Goal: Complete application form: Complete application form

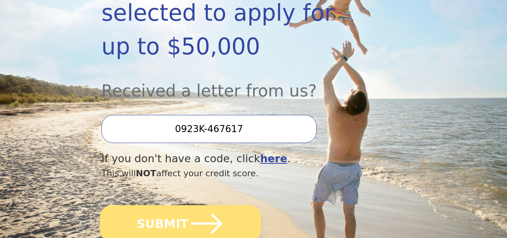
scroll to position [214, 0]
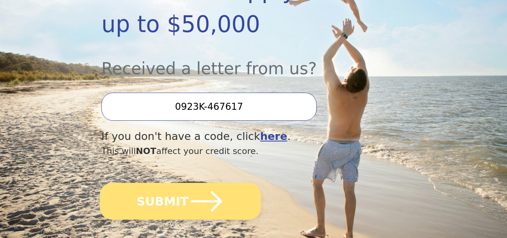
click at [220, 183] on icon "submit" at bounding box center [206, 201] width 36 height 36
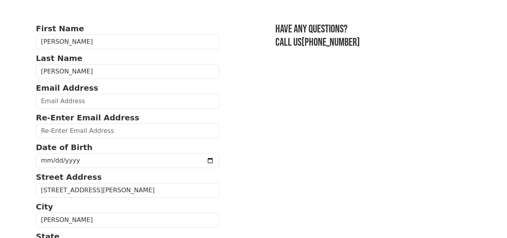
scroll to position [58, 0]
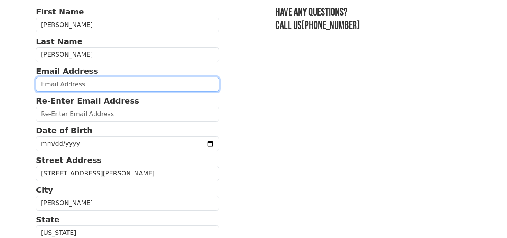
click at [43, 80] on input "email" at bounding box center [127, 84] width 183 height 15
type input "[EMAIL_ADDRESS][DOMAIN_NAME]"
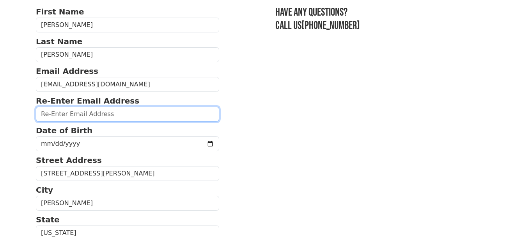
click at [98, 109] on input "email" at bounding box center [127, 114] width 183 height 15
type input "[EMAIL_ADDRESS][DOMAIN_NAME]"
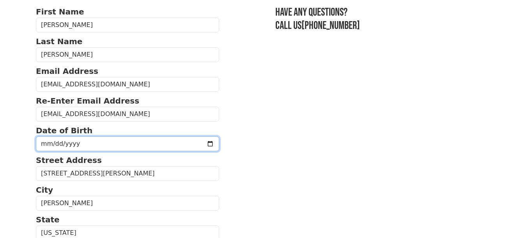
click at [52, 140] on input "date" at bounding box center [127, 143] width 183 height 15
type input "[DATE]"
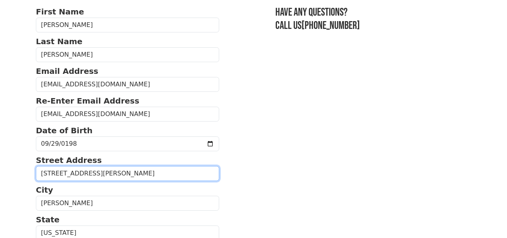
click at [107, 167] on input "[STREET_ADDRESS][PERSON_NAME]" at bounding box center [127, 173] width 183 height 15
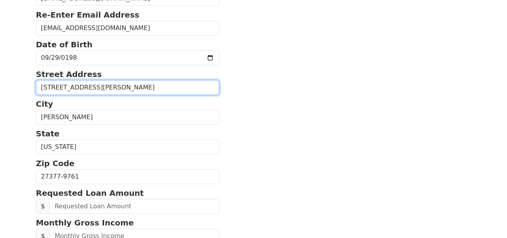
scroll to position [150, 0]
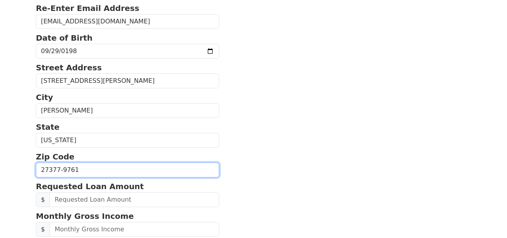
click at [102, 170] on input "27377-9761" at bounding box center [127, 169] width 183 height 15
type input "27377"
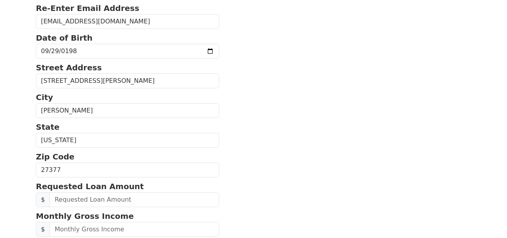
click at [261, 178] on section "First Name [PERSON_NAME] Last Name [PERSON_NAME] Email Address [EMAIL_ADDRESS][…" at bounding box center [253, 167] width 435 height 509
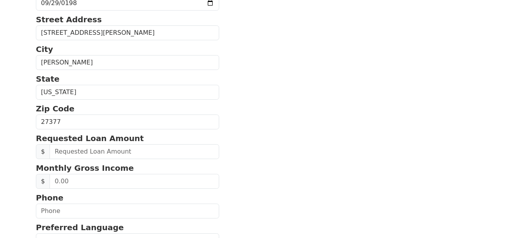
scroll to position [199, 0]
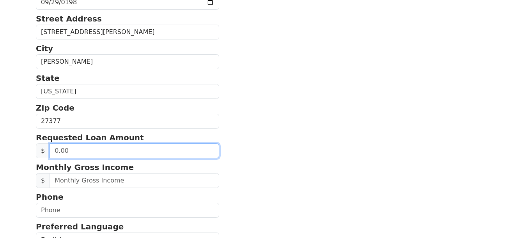
click at [91, 146] on input "text" at bounding box center [135, 150] width 170 height 15
type input "1,250.00"
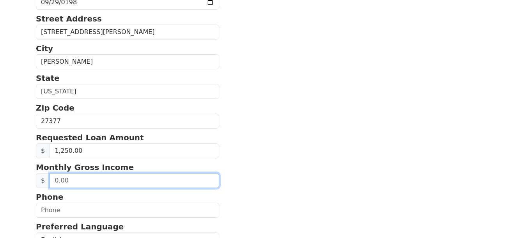
click at [89, 181] on input "text" at bounding box center [135, 180] width 170 height 15
type input "2,400.00"
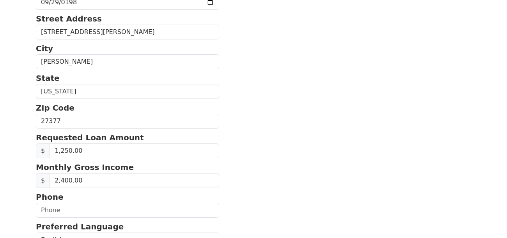
click at [237, 192] on section "First Name [PERSON_NAME] Last Name [PERSON_NAME] Email Address [EMAIL_ADDRESS][…" at bounding box center [253, 119] width 435 height 509
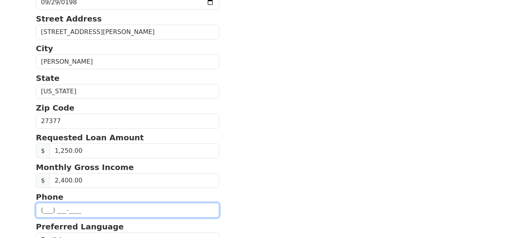
click at [72, 205] on input "text" at bounding box center [127, 209] width 183 height 15
type input "[PHONE_NUMBER]"
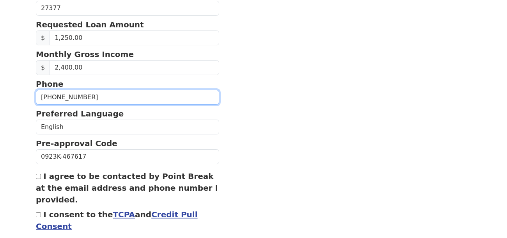
scroll to position [318, 0]
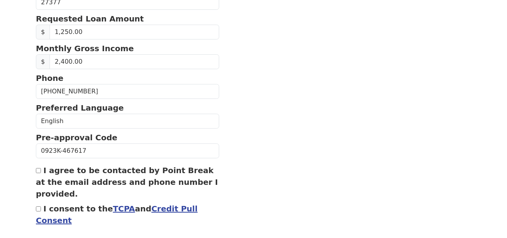
click at [37, 168] on input "I agree to be contacted by Point Break at the email address and phone number I …" at bounding box center [38, 170] width 5 height 5
checkbox input "true"
click at [37, 206] on input "I consent to the TCPA and Credit Pull Consent" at bounding box center [38, 208] width 5 height 5
checkbox input "true"
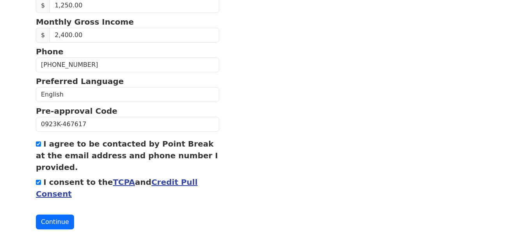
scroll to position [358, 0]
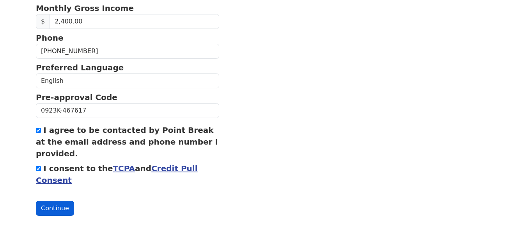
click at [55, 204] on button "Continue" at bounding box center [55, 208] width 38 height 15
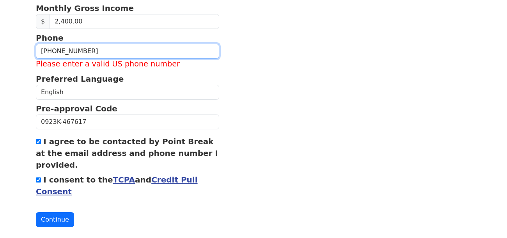
click at [52, 50] on input "(335) 604-9126" at bounding box center [127, 51] width 183 height 15
click at [52, 48] on input "(335) 604-9126" at bounding box center [127, 51] width 183 height 15
type input "(336) 604-9126"
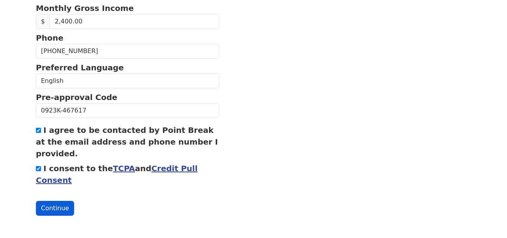
click at [51, 202] on button "Continue" at bounding box center [55, 208] width 38 height 15
